Goal: Find specific page/section: Find specific page/section

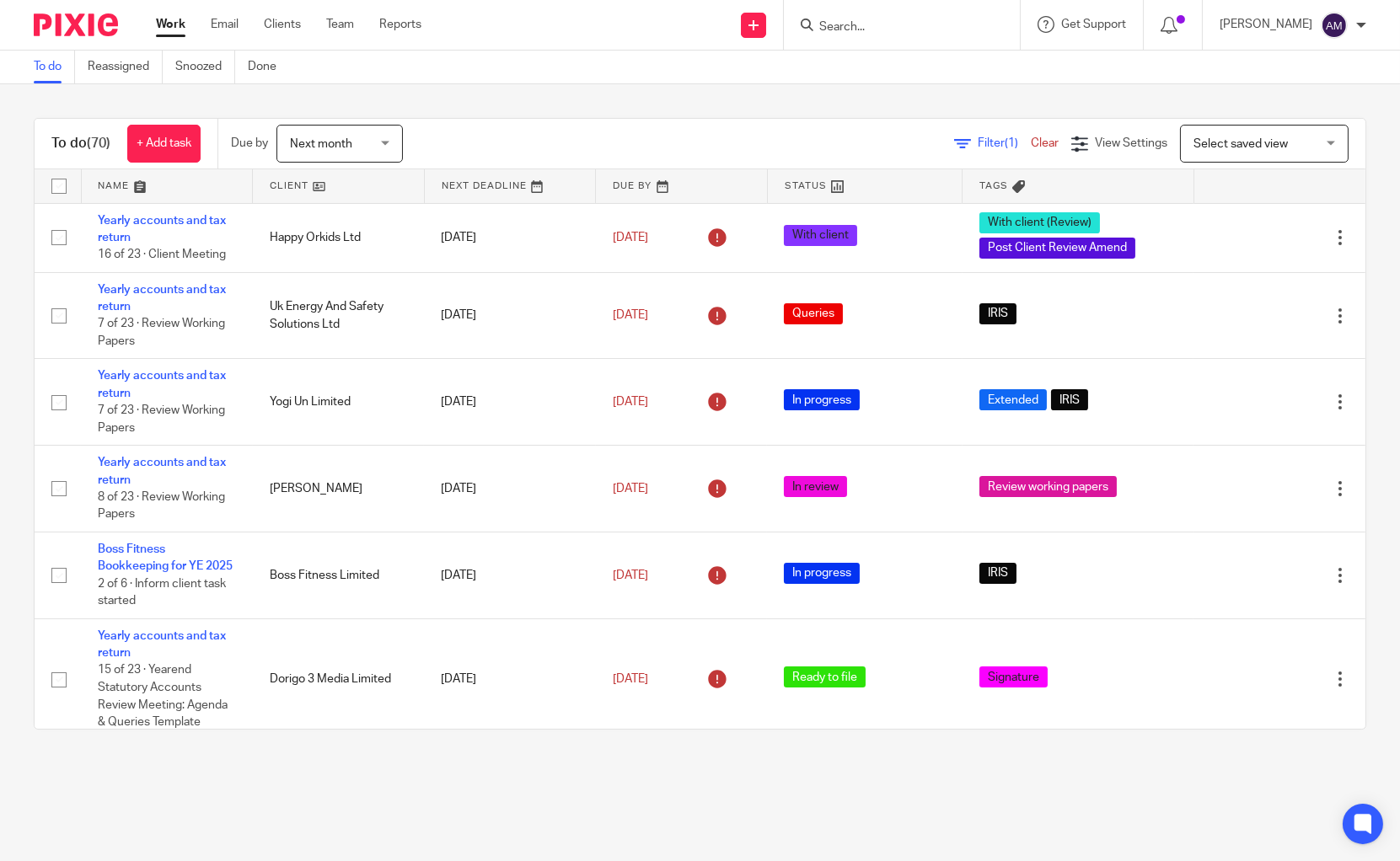
click at [897, 17] on form at bounding box center [907, 24] width 180 height 21
click at [896, 27] on input "Search" at bounding box center [893, 27] width 152 height 15
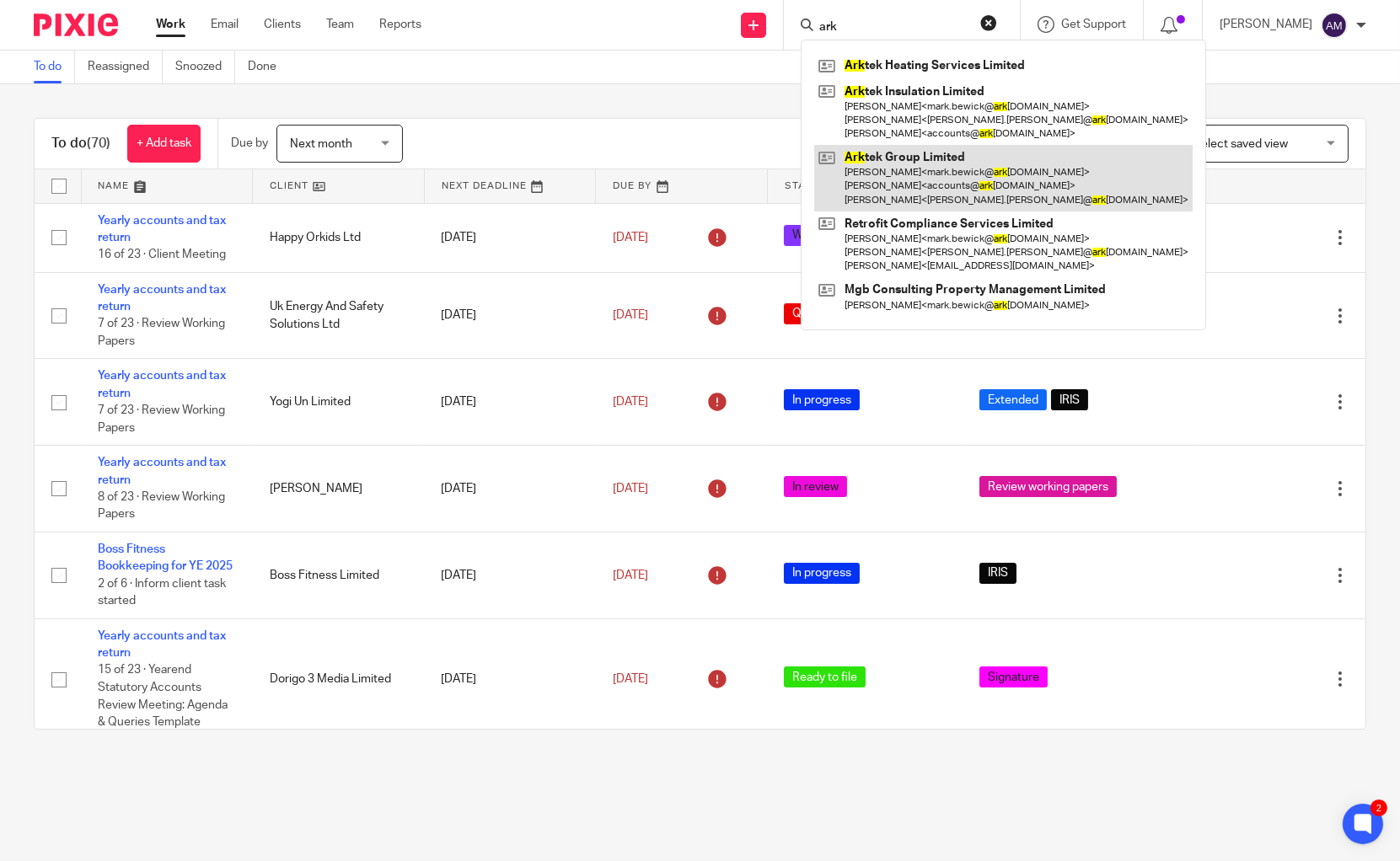
type input "ark"
click at [934, 186] on link at bounding box center [1003, 178] width 378 height 66
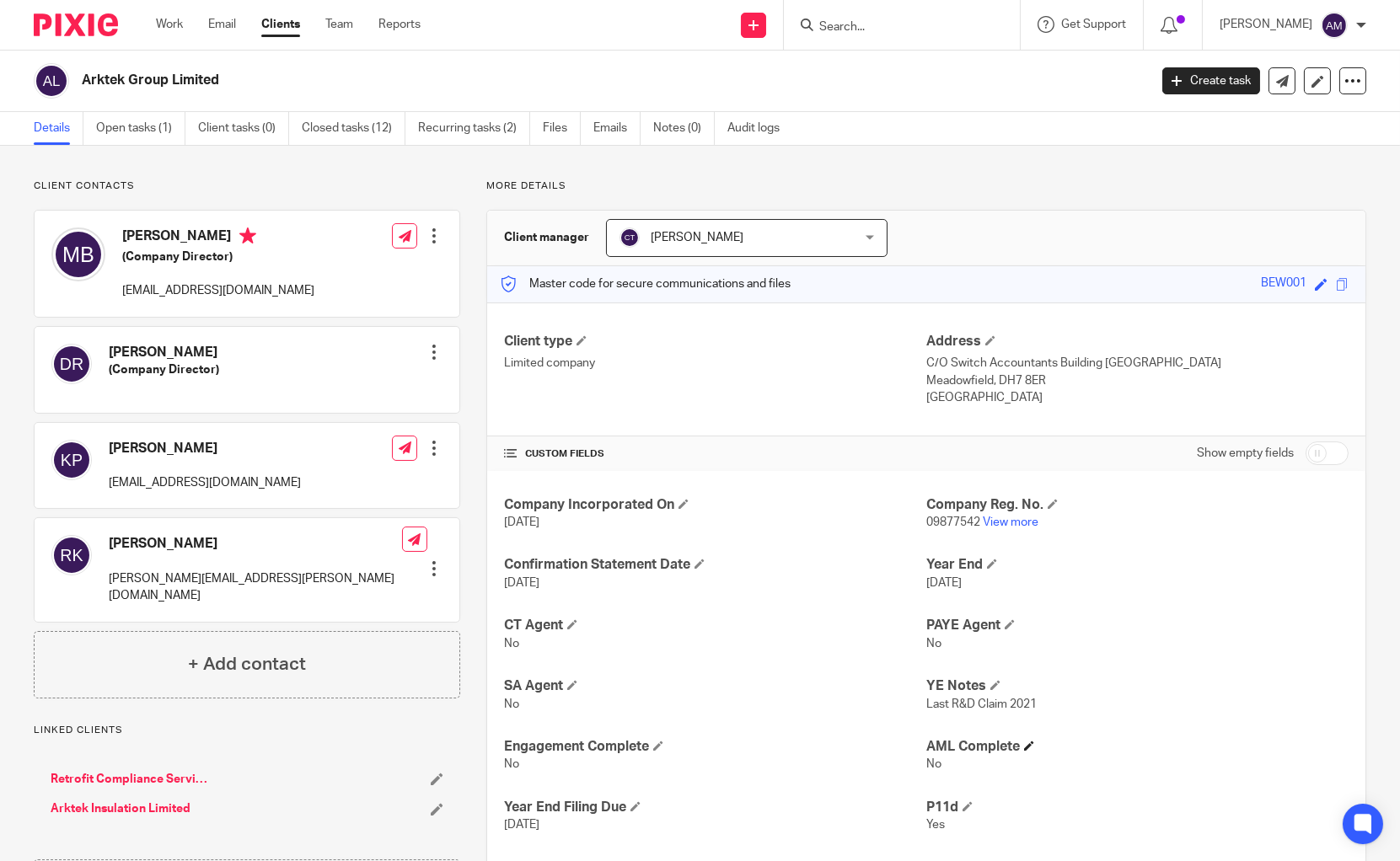
scroll to position [93, 0]
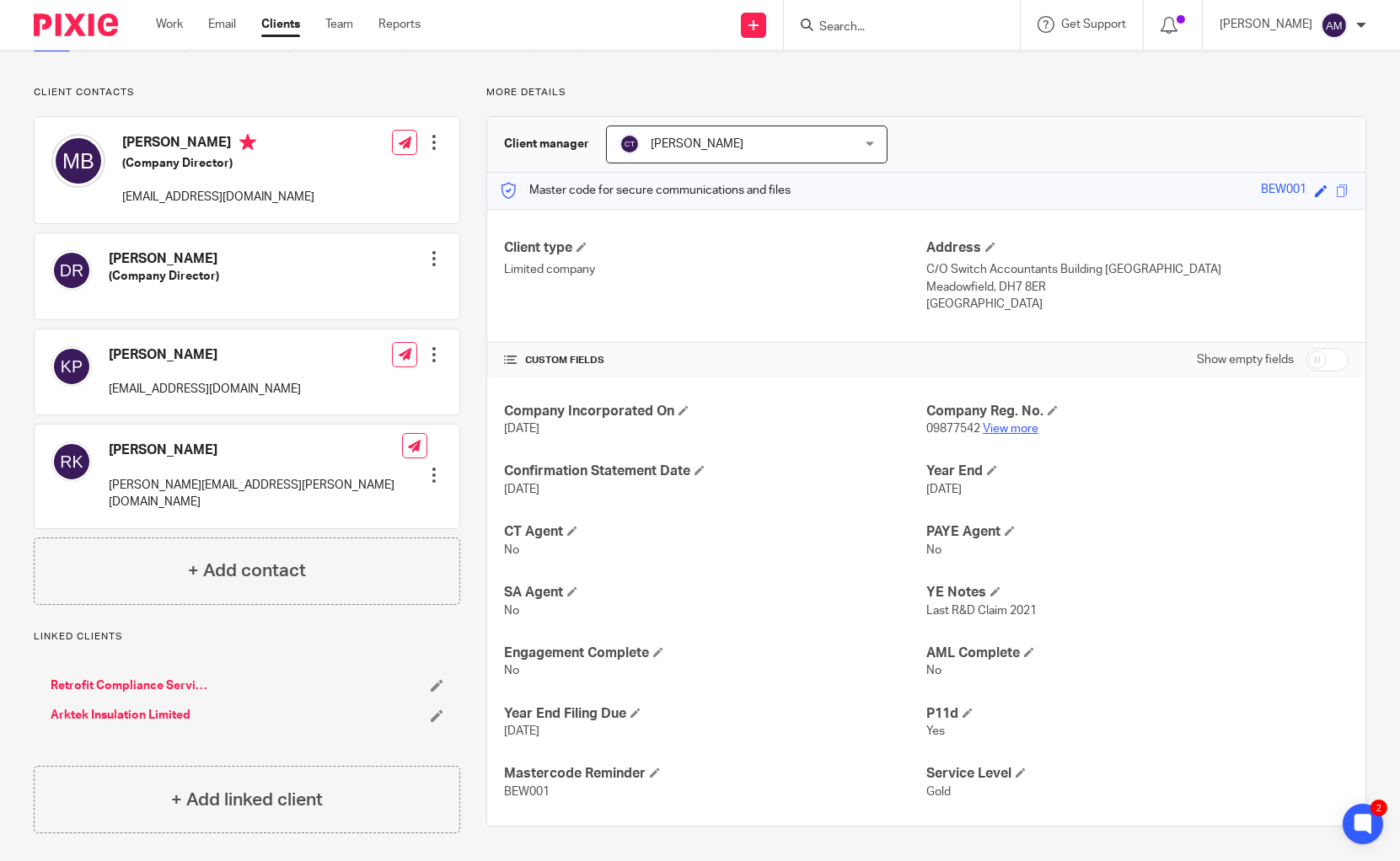
click at [1000, 431] on link "View more" at bounding box center [1010, 428] width 55 height 12
